Goal: Transaction & Acquisition: Purchase product/service

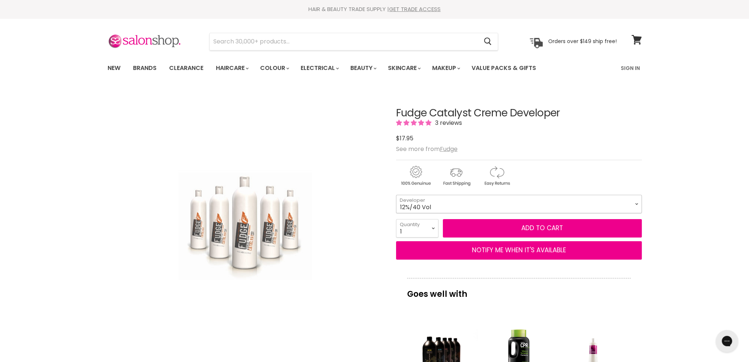
click at [617, 202] on select "No Lift Catalyst 6%/20 Vol 3%/10 Vol 12%/40 Vol" at bounding box center [519, 204] width 246 height 18
click at [358, 249] on div "Click or scroll to zoom Tap or pinch to zoom" at bounding box center [245, 226] width 275 height 275
click at [423, 203] on select "No Lift Catalyst 6%/20 Vol 3%/10 Vol 12%/40 Vol" at bounding box center [519, 204] width 246 height 18
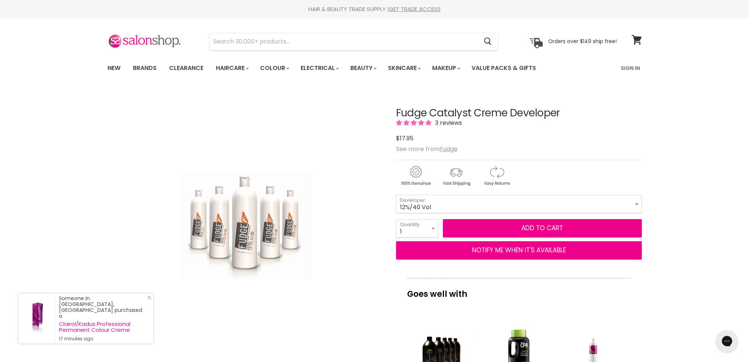
click at [343, 263] on div "Click or scroll to zoom Tap or pinch to zoom" at bounding box center [245, 226] width 275 height 275
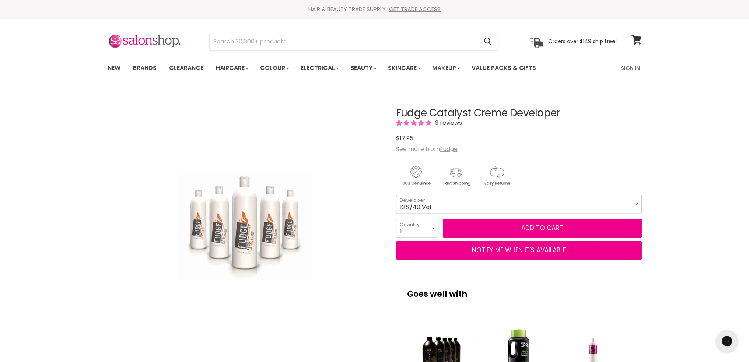
click at [400, 206] on select "No Lift Catalyst 6%/20 Vol 3%/10 Vol 12%/40 Vol" at bounding box center [519, 204] width 246 height 18
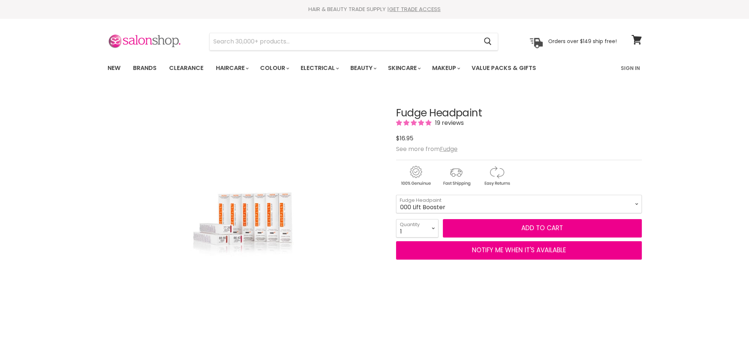
click at [144, 41] on img at bounding box center [145, 41] width 74 height 15
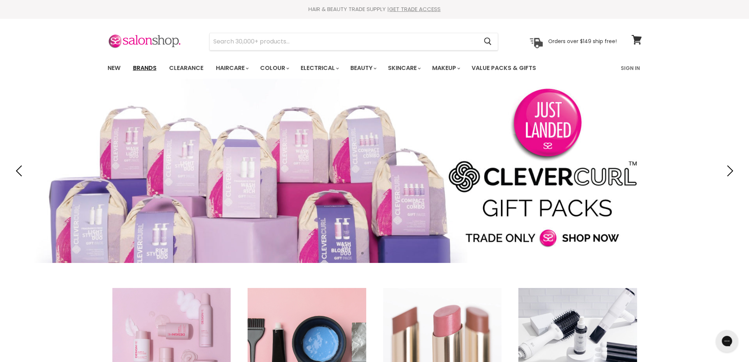
click at [144, 66] on link "Brands" at bounding box center [144, 67] width 35 height 15
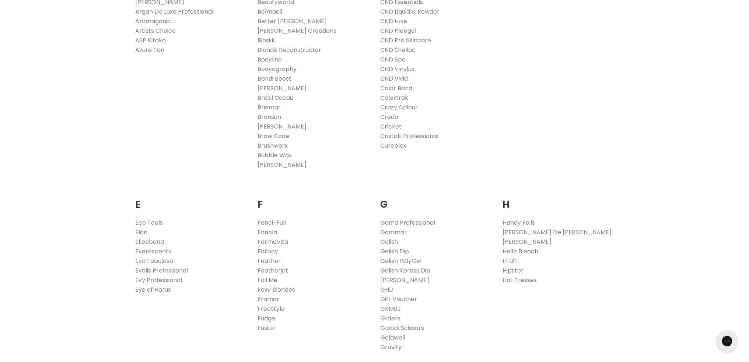
scroll to position [479, 0]
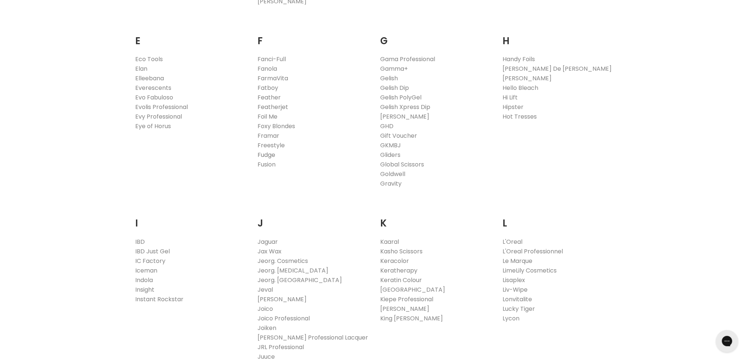
click at [263, 153] on link "Fudge" at bounding box center [267, 155] width 18 height 8
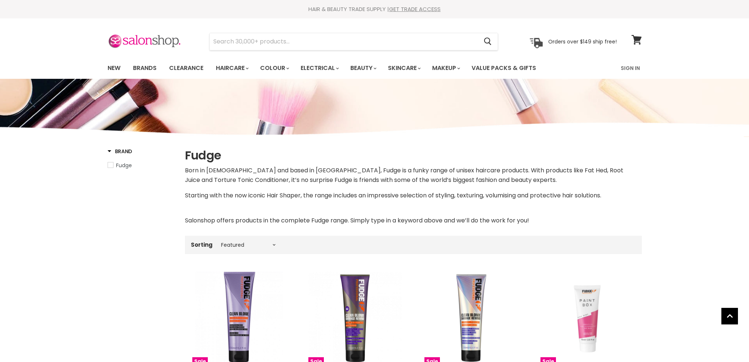
select select "manual"
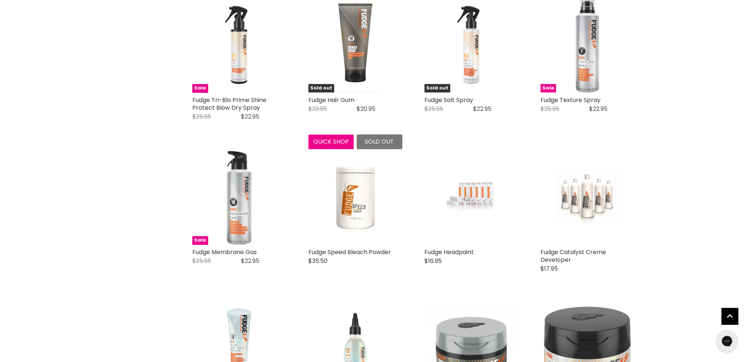
scroll to position [589, 0]
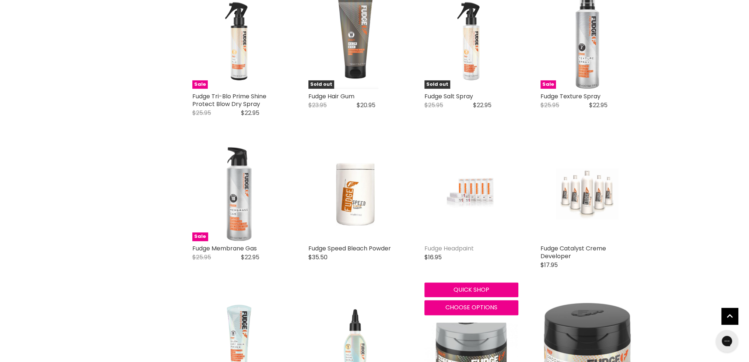
click at [451, 244] on link "Fudge Headpaint" at bounding box center [448, 248] width 49 height 8
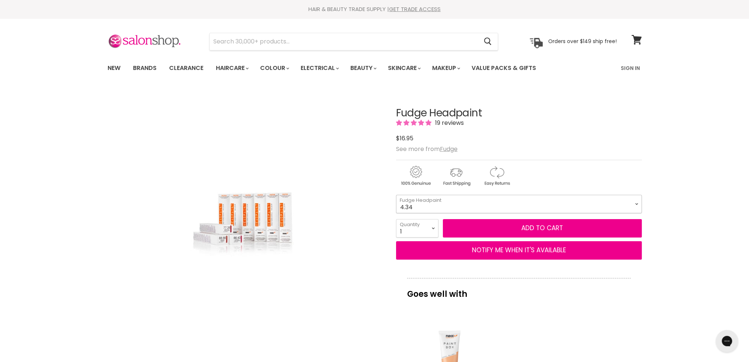
click at [487, 207] on select "4.34 4.6 4.62 5.00 5.22 5.23 5.3 5.4 5.5 5.73 6.00 6.3 6.34 6.5 6.73" at bounding box center [519, 204] width 246 height 18
click at [396, 195] on select "4.34 4.6 4.62 5.00 5.22 5.23 5.3 5.4 5.5 5.73 6.00 6.3 6.34 6.5 6.73" at bounding box center [519, 204] width 246 height 18
select select "5.22"
click at [277, 216] on img "Fudge Headpaint image. Click or Scroll to Zoom." at bounding box center [245, 226] width 133 height 199
click at [418, 207] on select "4.34 4.6 4.62 5.00 5.22 5.23 5.3 5.4 5.5 5.73 6.00 6.3 6.34 6.5 6.73" at bounding box center [519, 204] width 246 height 18
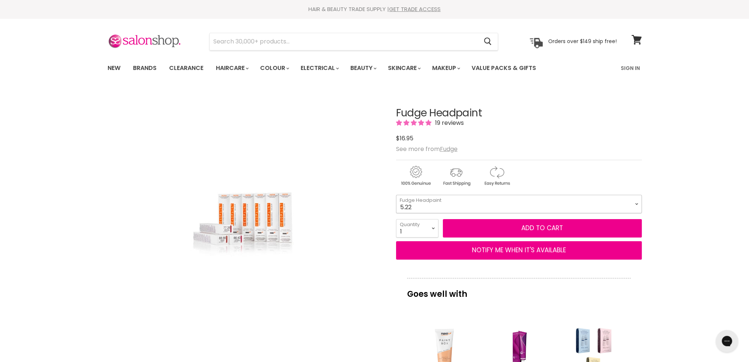
click at [396, 195] on select "4.34 4.6 4.62 5.00 5.22 5.23 5.3 5.4 5.5 5.73 6.00 6.3 6.34 6.5 6.73" at bounding box center [519, 204] width 246 height 18
select select "5.22"
click at [432, 229] on select "1 2 3 4 5 6 7 8 9 10+" at bounding box center [417, 228] width 42 height 18
select select "3"
click at [396, 219] on select "1 2 3 4 5 6 7 8 9 10+" at bounding box center [417, 228] width 42 height 18
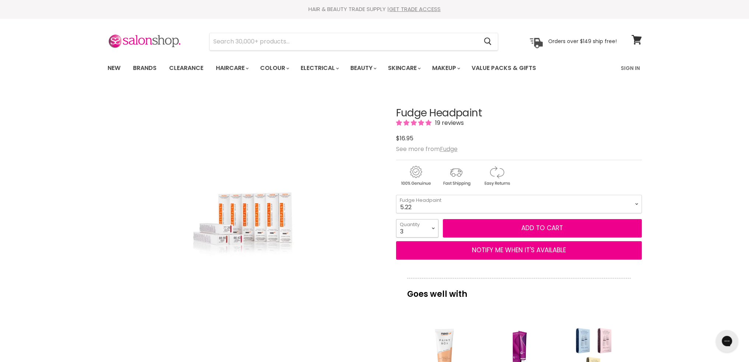
type input "3"
click at [508, 226] on button "Add to cart" at bounding box center [542, 228] width 199 height 18
click at [485, 234] on button "Add to cart" at bounding box center [542, 228] width 199 height 18
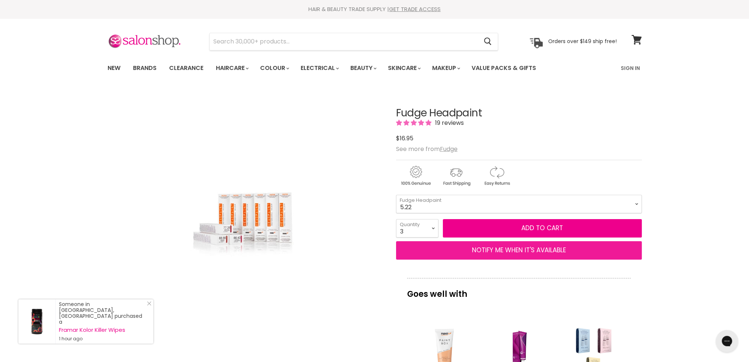
click at [473, 252] on button "NOTIFY ME WHEN IT'S AVAILABLE" at bounding box center [519, 250] width 246 height 18
select select "31786436296759"
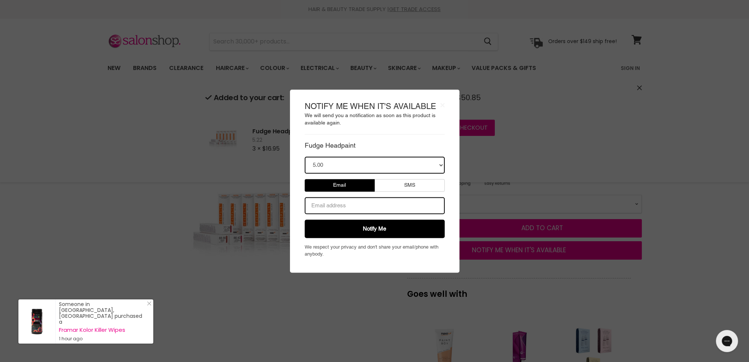
click at [368, 293] on body "× NOTIFY ME WHEN IT'S AVAILABLE We will send you a notification as soon as this…" at bounding box center [374, 181] width 749 height 362
